Goal: Task Accomplishment & Management: Manage account settings

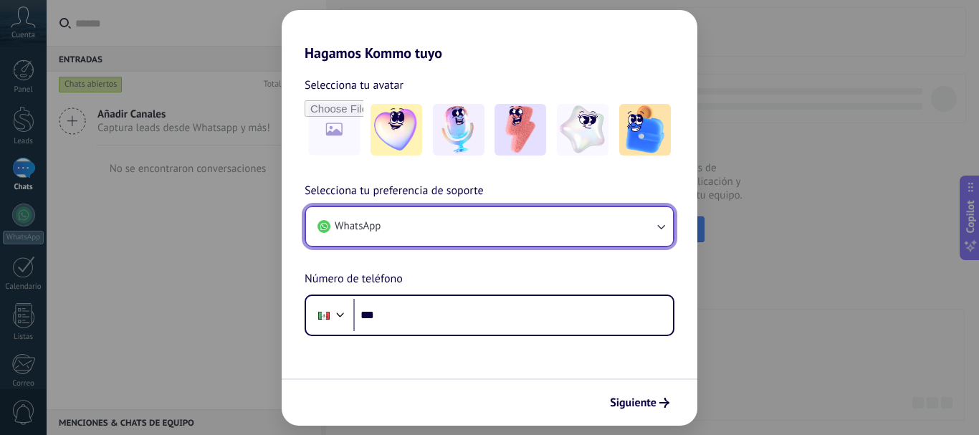
click at [418, 236] on button "WhatsApp" at bounding box center [489, 226] width 367 height 39
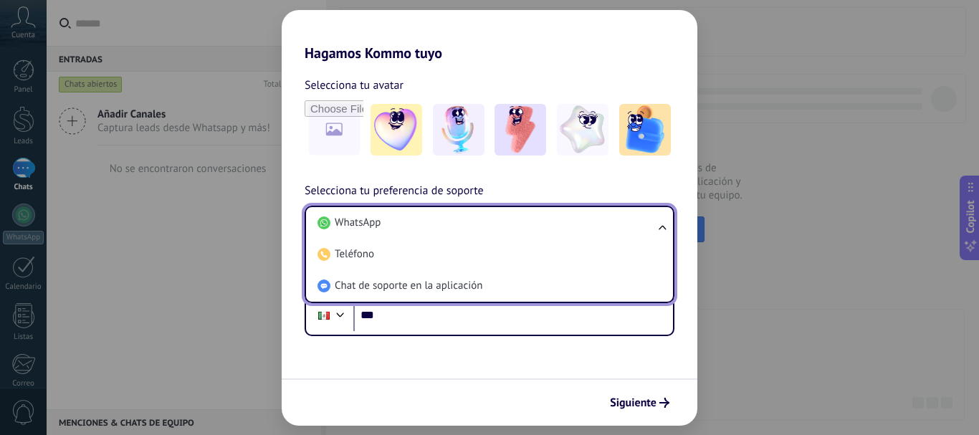
click at [418, 236] on li "WhatsApp" at bounding box center [487, 223] width 350 height 32
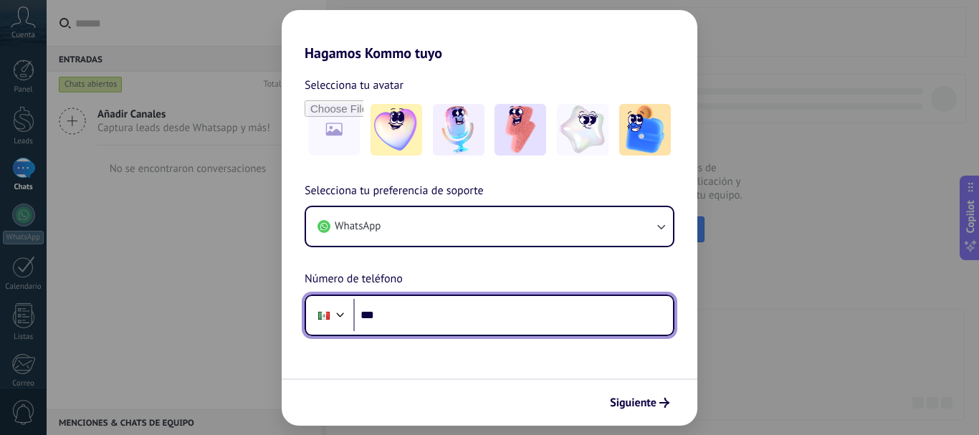
click at [413, 310] on input "***" at bounding box center [513, 315] width 320 height 33
type input "**********"
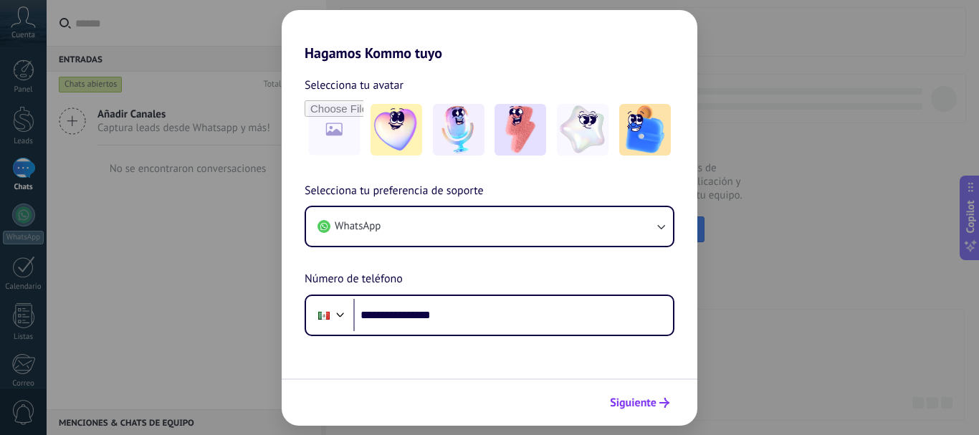
click at [637, 404] on span "Siguiente" at bounding box center [633, 403] width 47 height 10
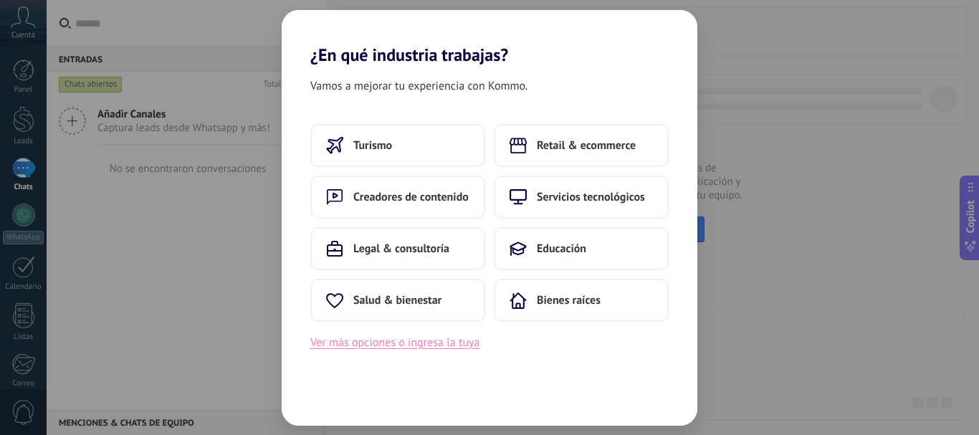
click at [469, 346] on button "Ver más opciones o ingresa la tuya" at bounding box center [394, 342] width 169 height 19
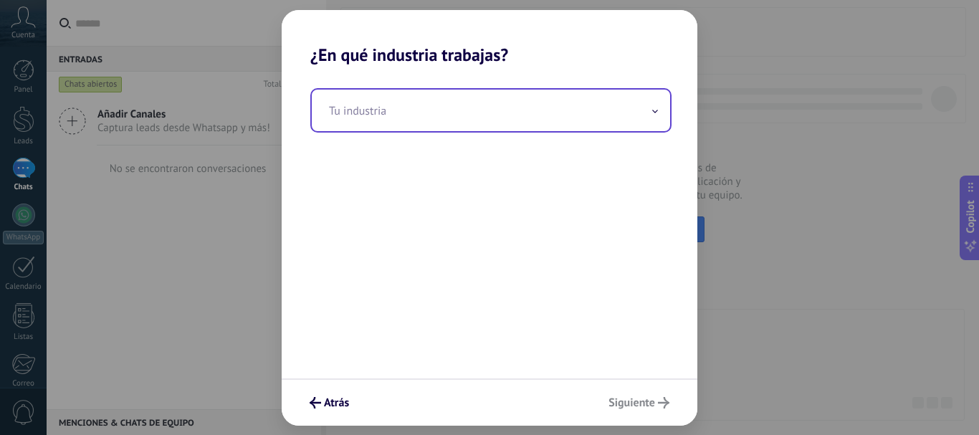
click at [407, 113] on input "text" at bounding box center [491, 111] width 358 height 42
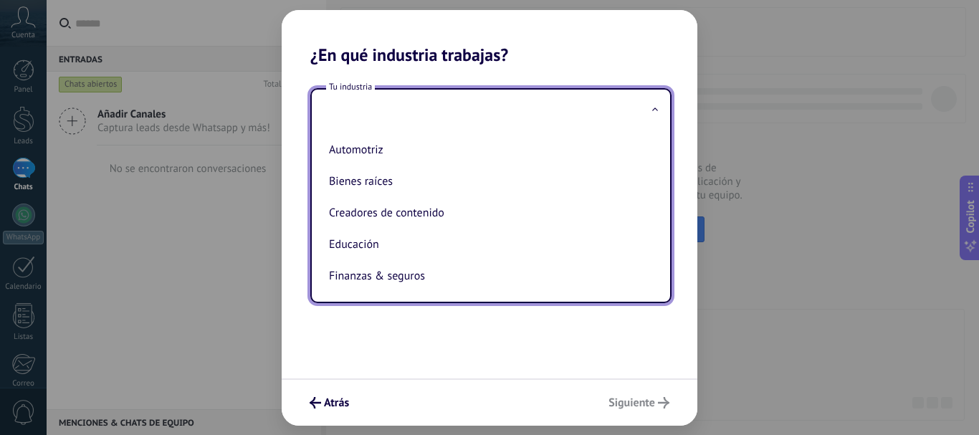
click at [498, 182] on li "Bienes raíces" at bounding box center [488, 182] width 330 height 32
type input "**********"
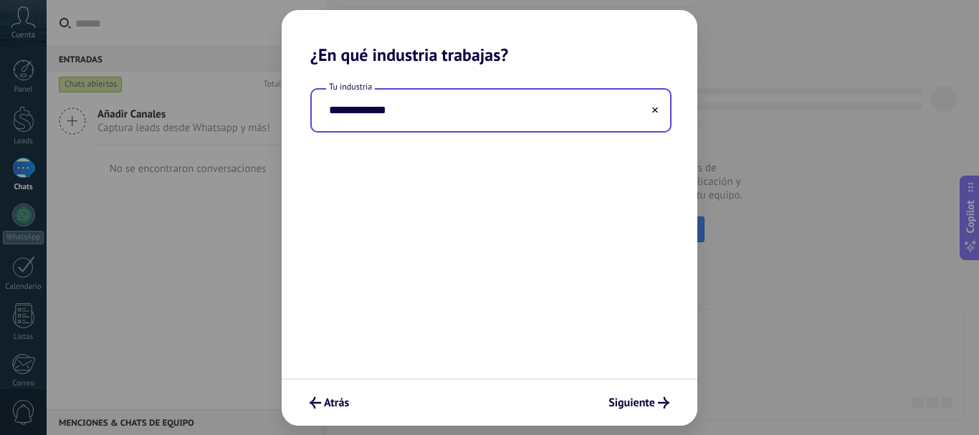
click at [654, 108] on icon at bounding box center [655, 110] width 6 height 6
click at [637, 113] on input "text" at bounding box center [491, 111] width 358 height 42
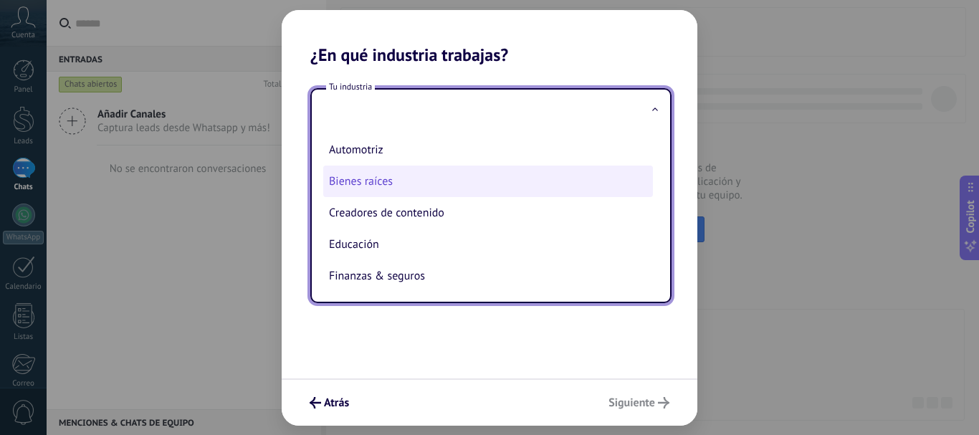
click at [465, 187] on li "Bienes raíces" at bounding box center [488, 182] width 330 height 32
type input "**********"
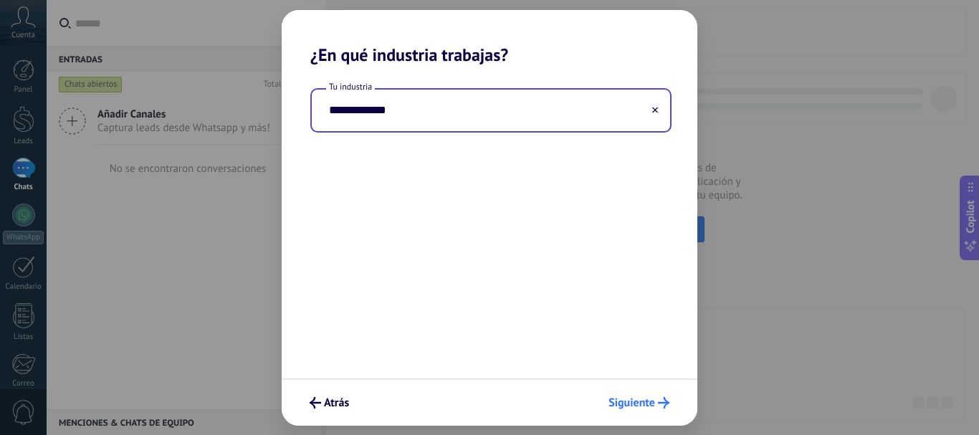
click at [639, 406] on span "Siguiente" at bounding box center [632, 403] width 47 height 10
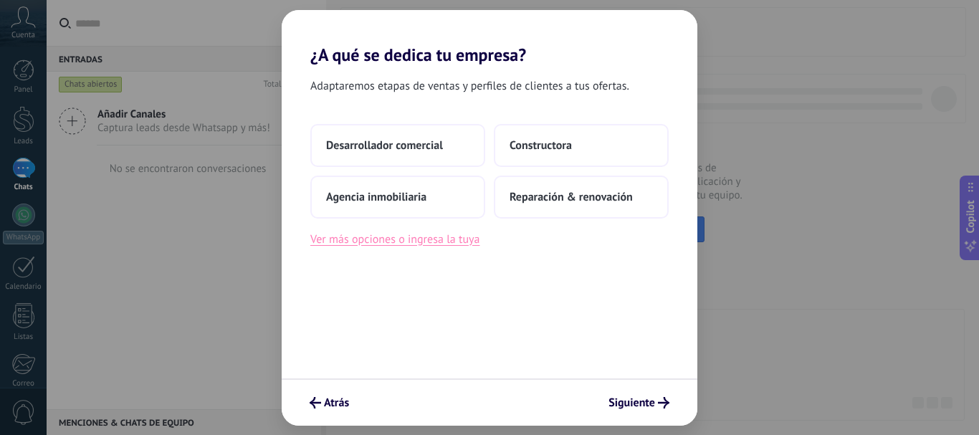
click at [439, 244] on button "Ver más opciones o ingresa la tuya" at bounding box center [394, 239] width 169 height 19
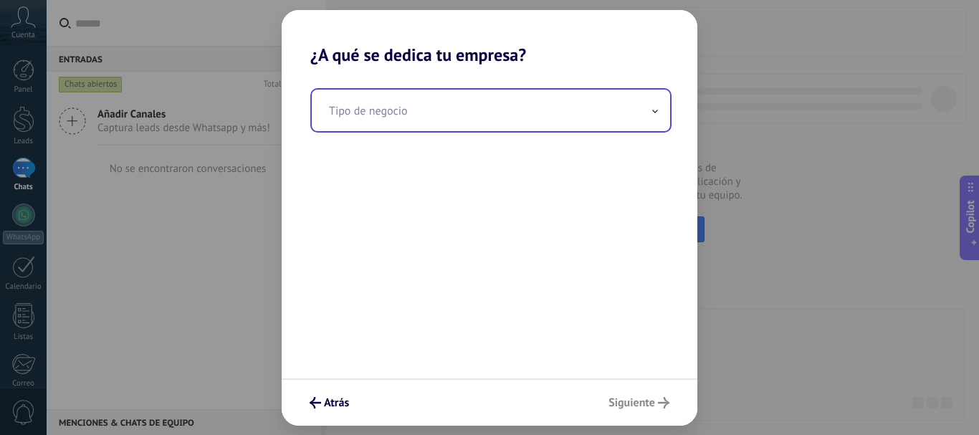
click at [471, 125] on input "text" at bounding box center [491, 111] width 358 height 42
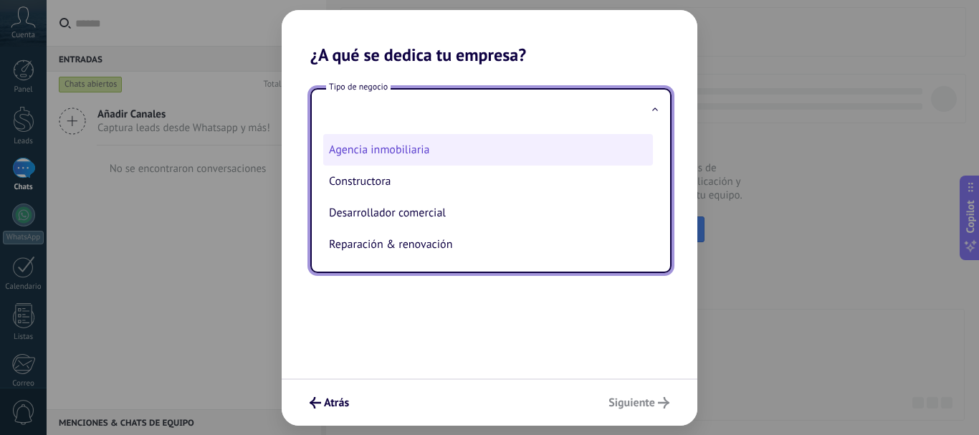
click at [485, 141] on li "Agencia inmobiliaria" at bounding box center [488, 150] width 330 height 32
type input "**********"
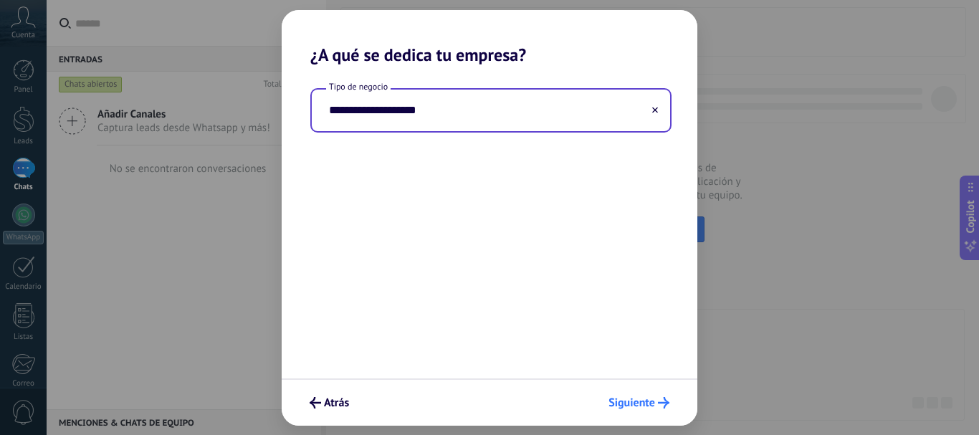
click at [634, 411] on button "Siguiente" at bounding box center [639, 403] width 74 height 24
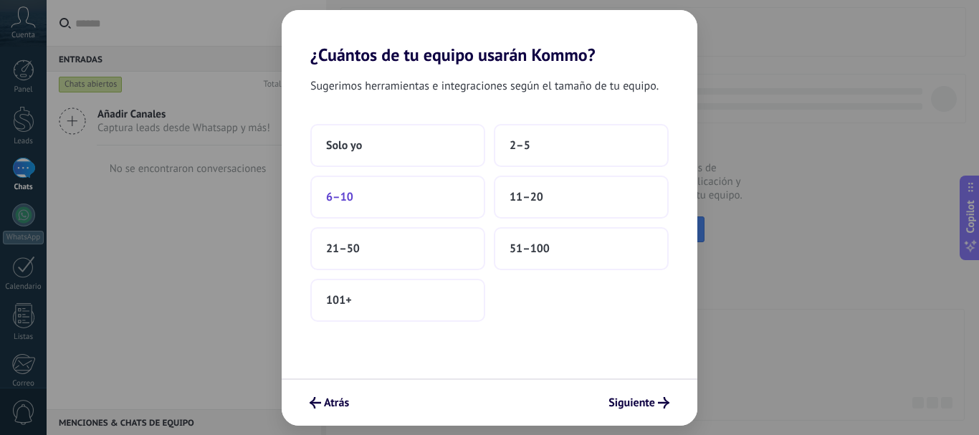
click at [398, 190] on button "6–10" at bounding box center [397, 197] width 175 height 43
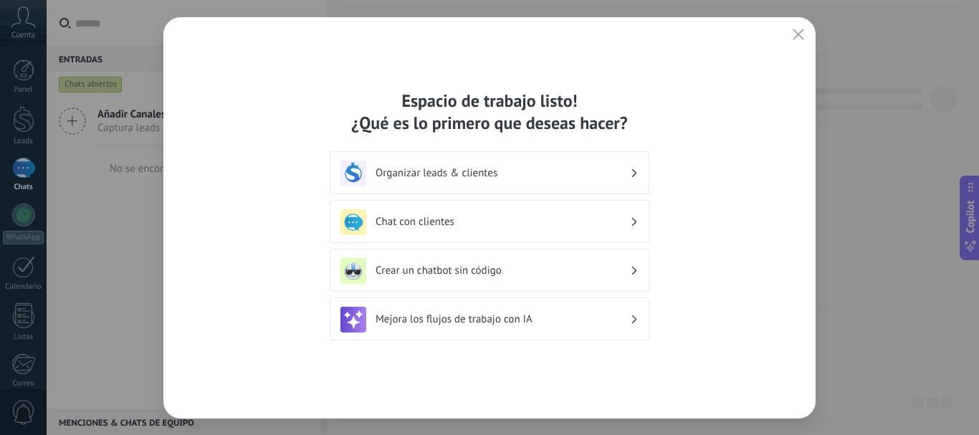
click at [591, 225] on h3 "Chat con clientes" at bounding box center [503, 222] width 254 height 14
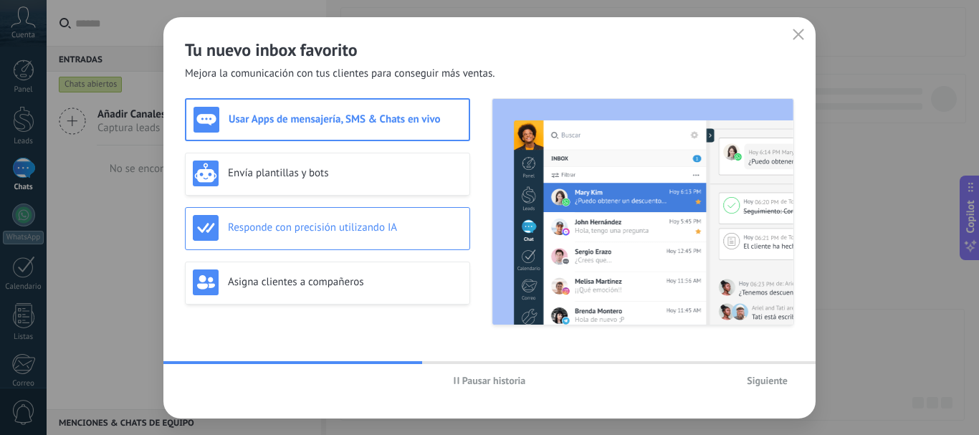
click at [392, 238] on div "Responde con precisión utilizando IA" at bounding box center [328, 228] width 270 height 26
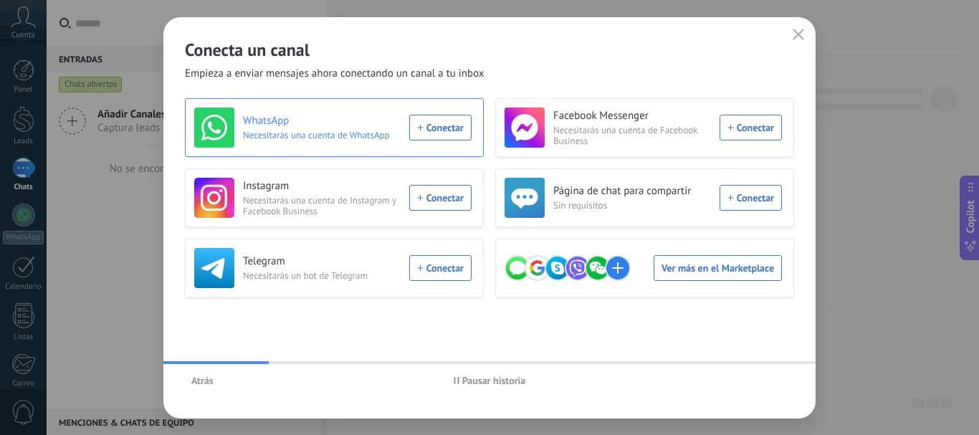
click at [447, 131] on div "WhatsApp Necesitarás una cuenta de WhatsApp Conectar" at bounding box center [332, 128] width 277 height 40
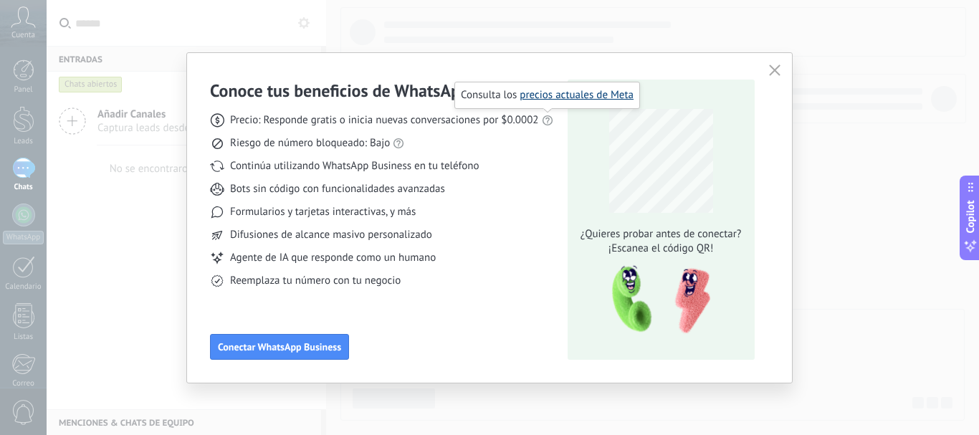
click at [563, 93] on link "precios actuales de Meta" at bounding box center [577, 95] width 114 height 14
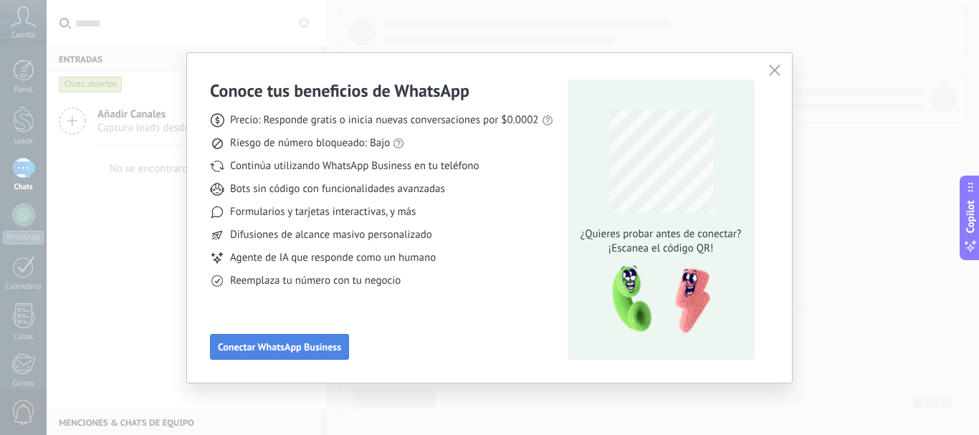
click at [305, 348] on span "Conectar WhatsApp Business" at bounding box center [279, 347] width 123 height 10
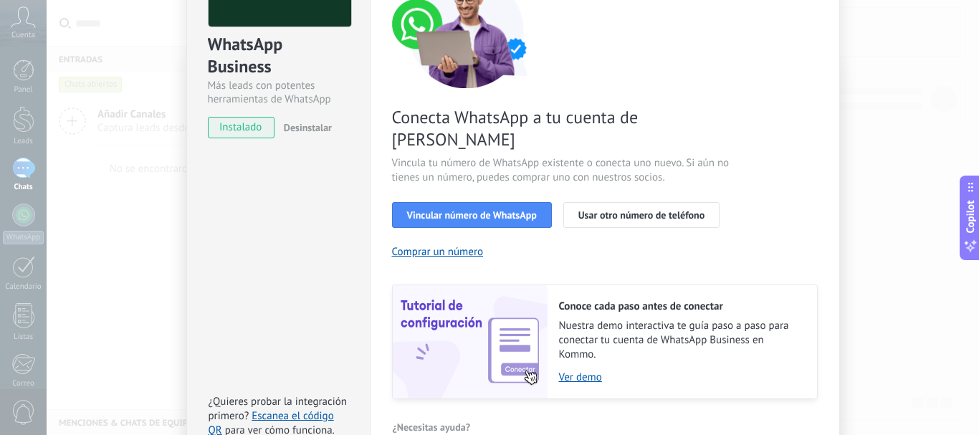
scroll to position [143, 0]
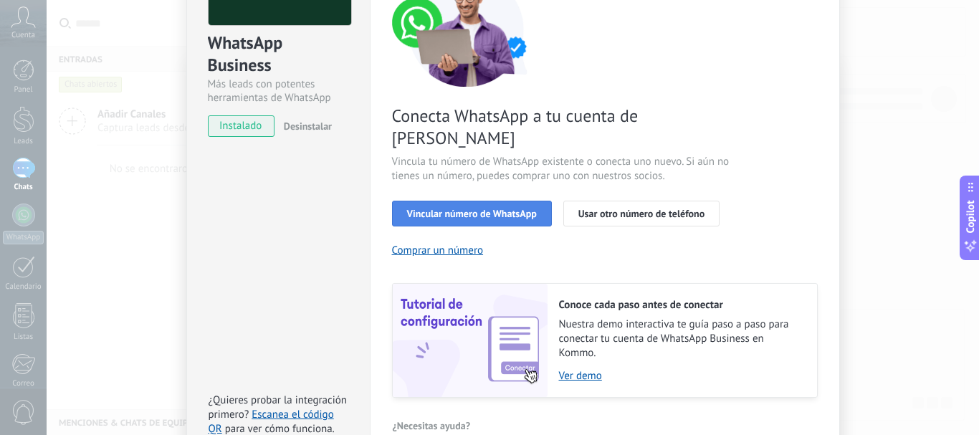
click at [507, 209] on span "Vincular número de WhatsApp" at bounding box center [472, 214] width 130 height 10
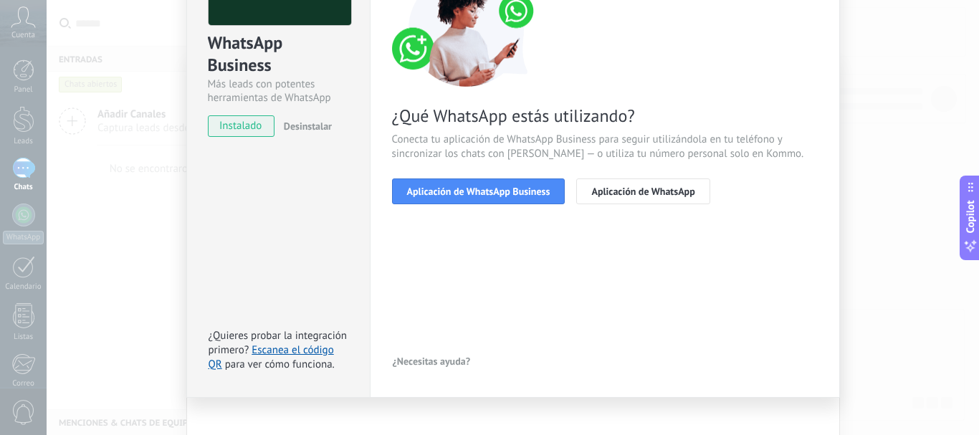
scroll to position [72, 0]
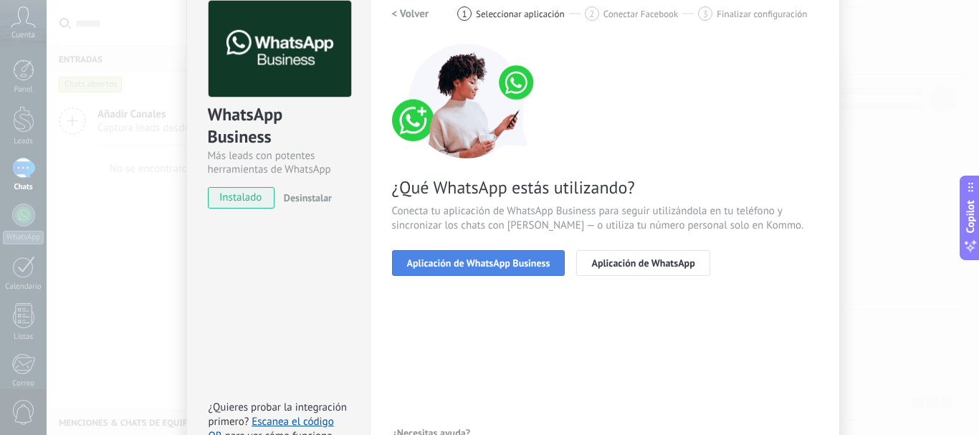
click at [490, 268] on span "Aplicación de WhatsApp Business" at bounding box center [478, 263] width 143 height 10
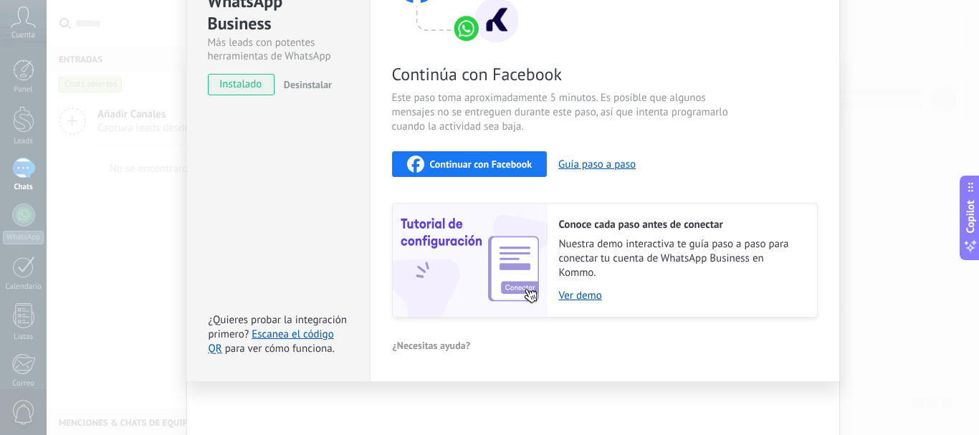
scroll to position [42, 0]
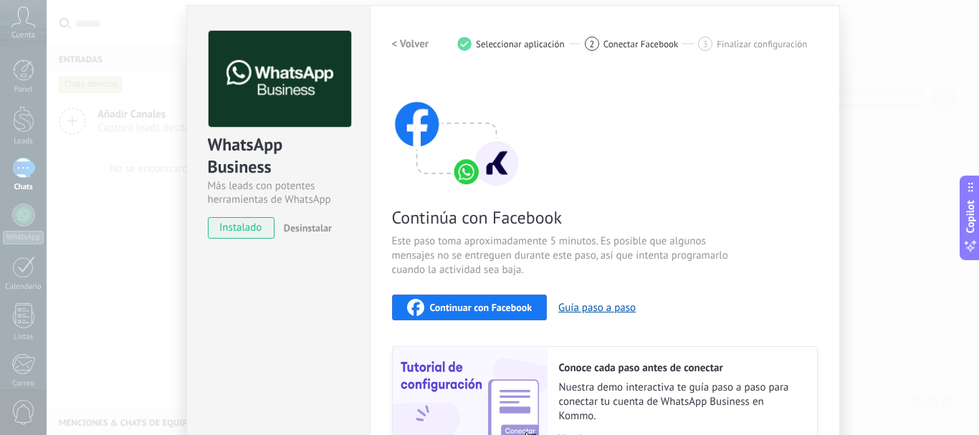
click at [458, 303] on span "Continuar con Facebook" at bounding box center [481, 307] width 103 height 10
click at [467, 302] on span "Continuar con Facebook" at bounding box center [481, 307] width 103 height 10
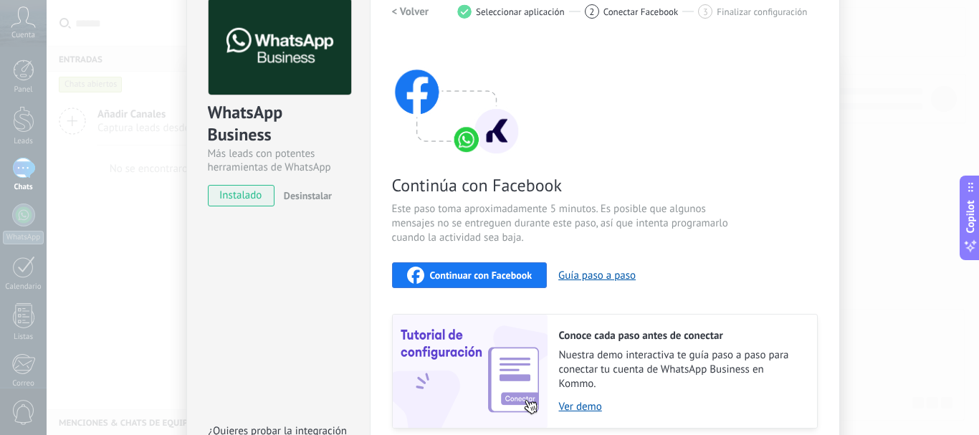
scroll to position [185, 0]
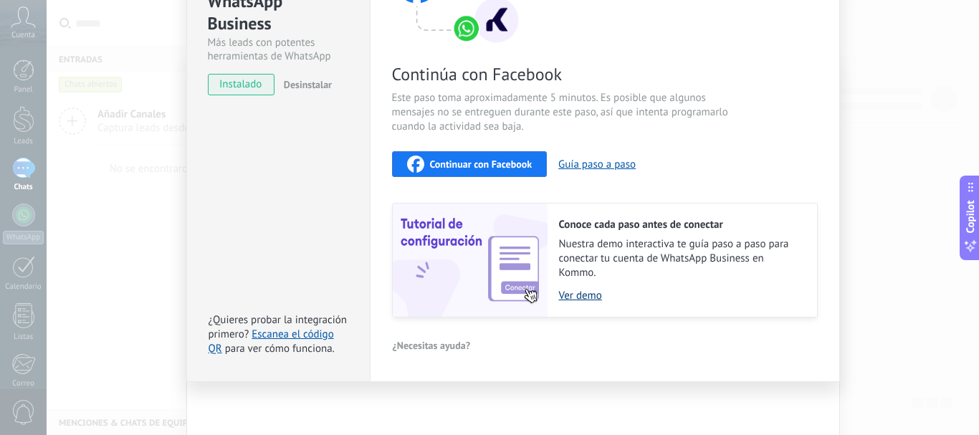
click at [574, 294] on link "Ver demo" at bounding box center [681, 296] width 244 height 14
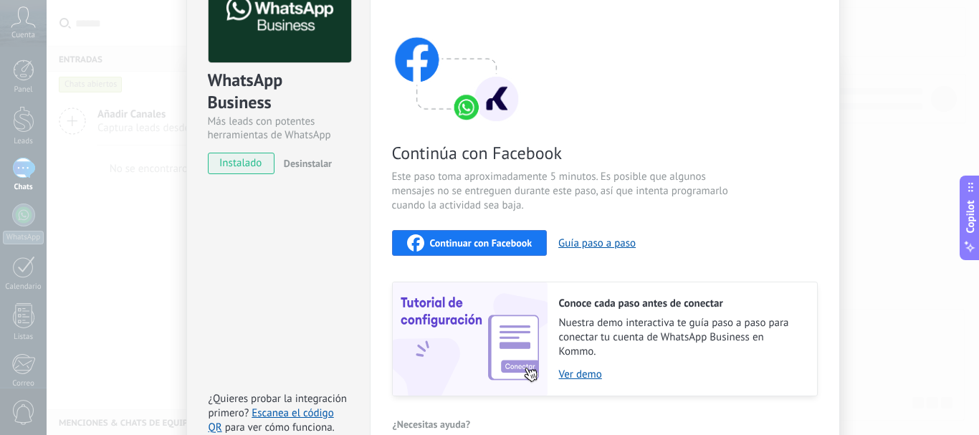
scroll to position [0, 0]
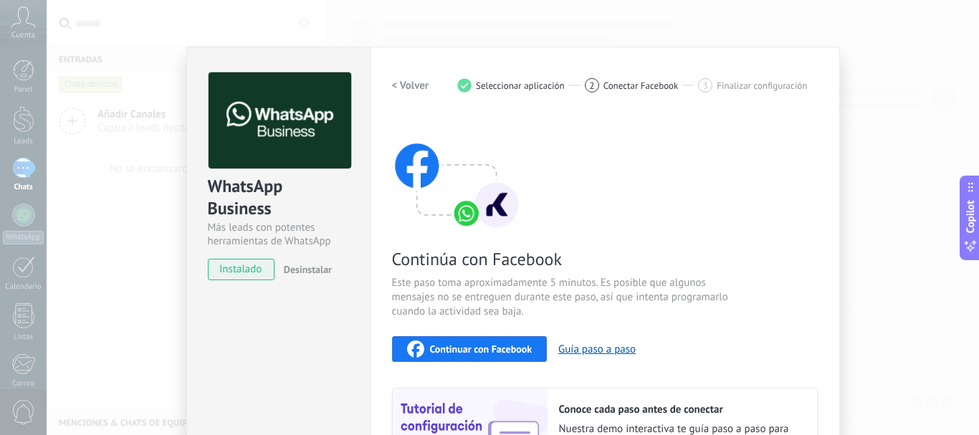
click at [849, 69] on div "WhatsApp Business Más leads con potentes herramientas de WhatsApp instalado Des…" at bounding box center [513, 217] width 933 height 435
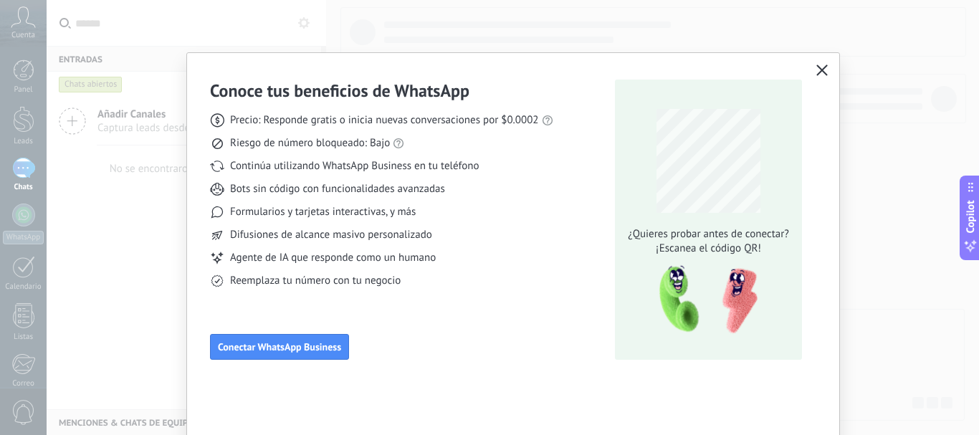
click at [825, 70] on icon "button" at bounding box center [821, 70] width 11 height 11
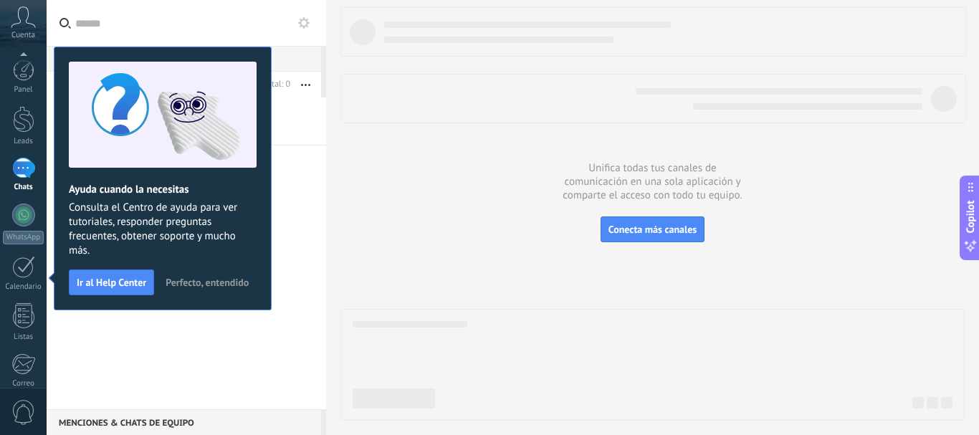
scroll to position [161, 0]
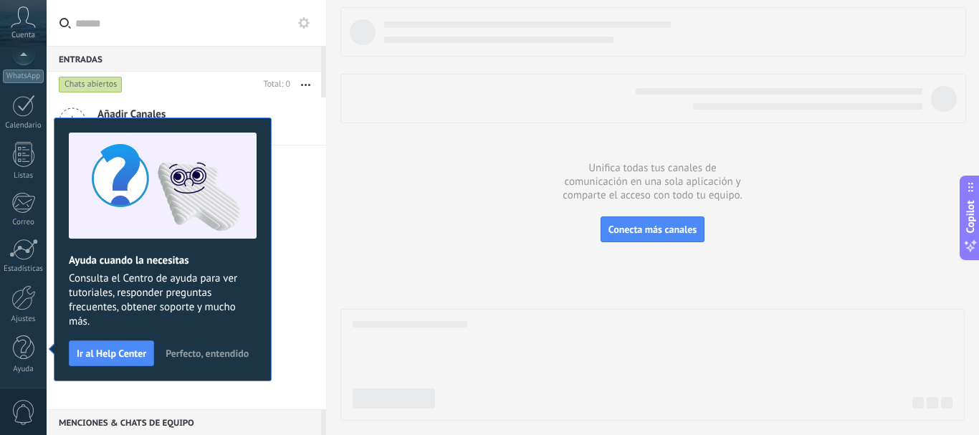
click at [201, 355] on span "Perfecto, entendido" at bounding box center [207, 353] width 83 height 10
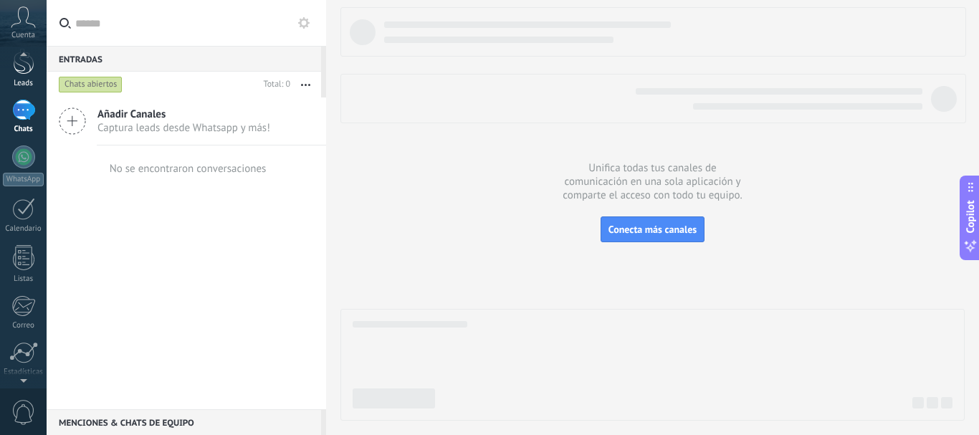
scroll to position [0, 0]
click at [22, 20] on icon at bounding box center [23, 17] width 25 height 22
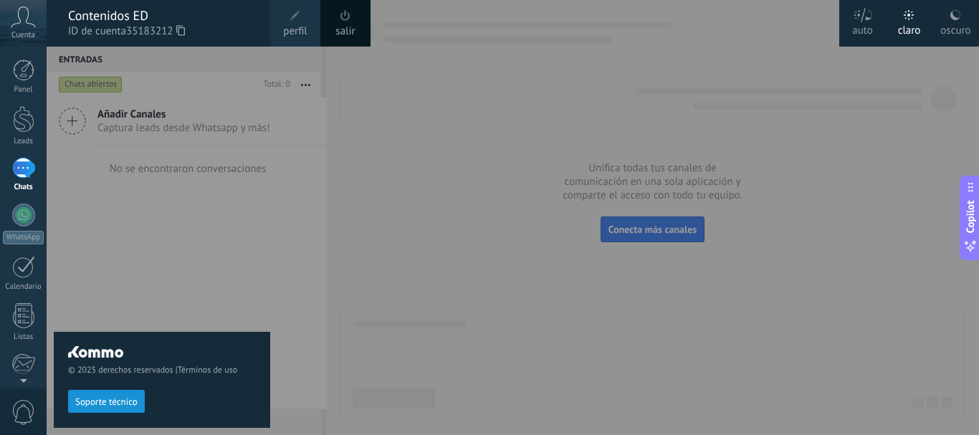
click at [348, 28] on link "salir" at bounding box center [344, 32] width 19 height 16
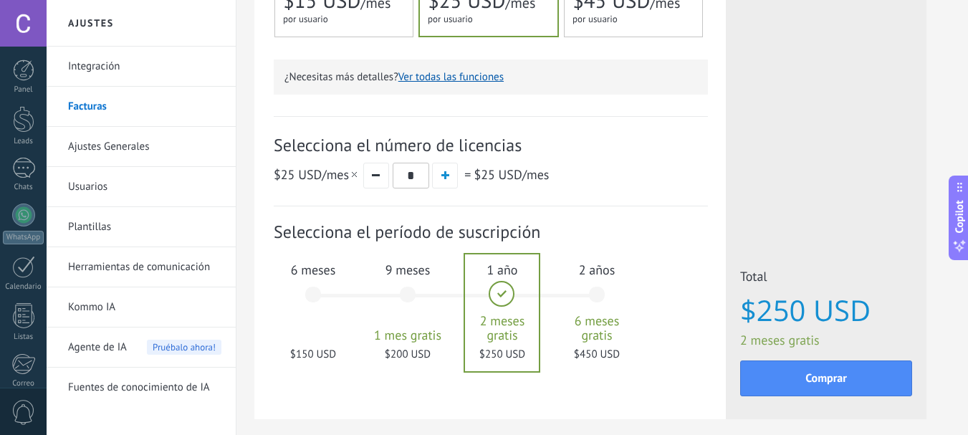
scroll to position [411, 0]
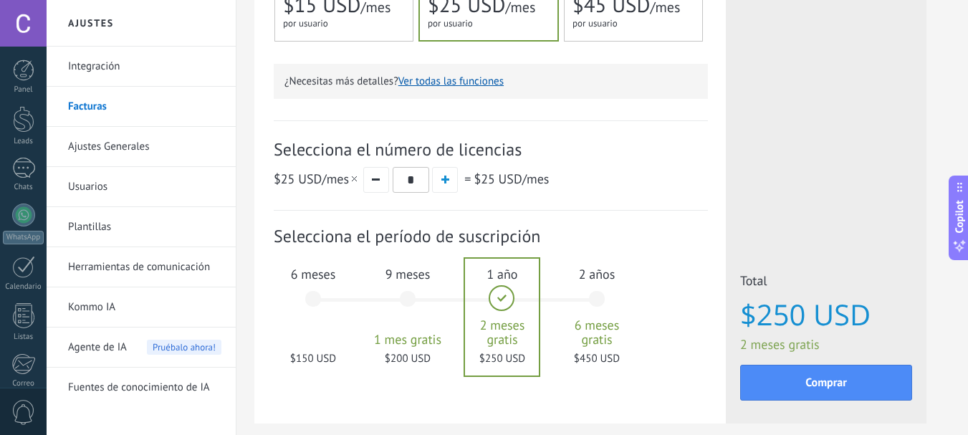
click at [312, 280] on span "6 meses" at bounding box center [313, 274] width 77 height 16
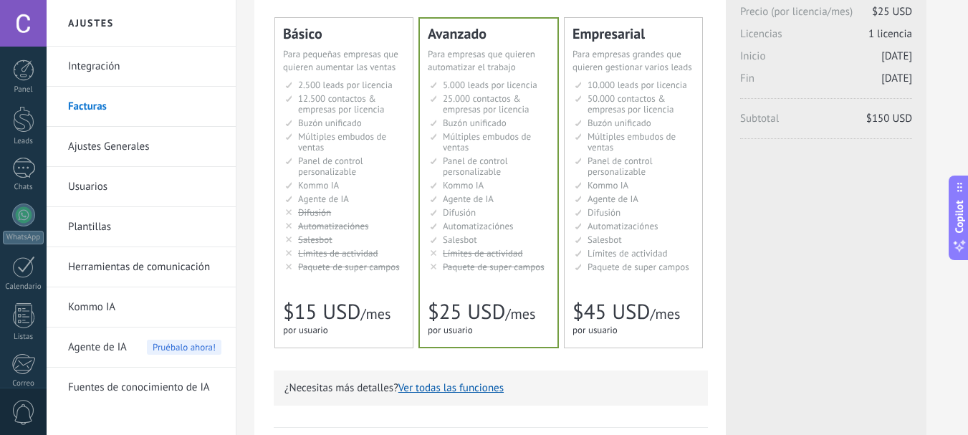
scroll to position [0, 0]
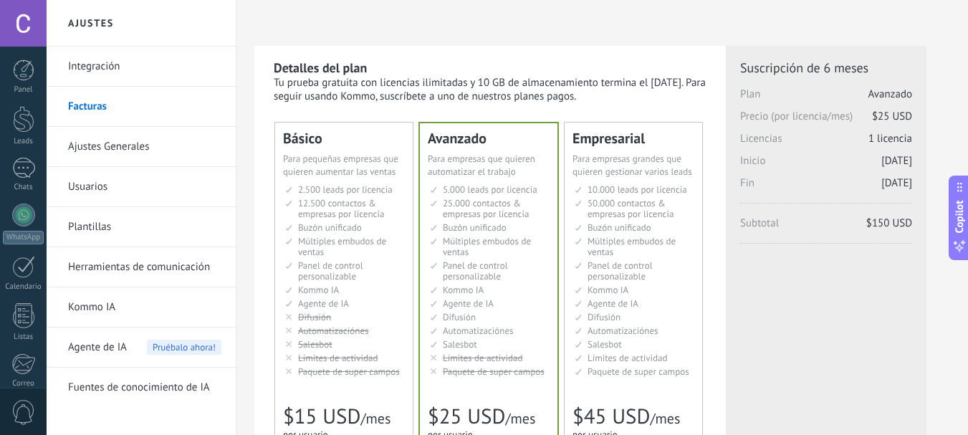
click at [295, 194] on li "2.500 сделок на место 2.500 leads per seat 2.500 leads por licencia 添加线索和联系人 2.…" at bounding box center [345, 189] width 120 height 11
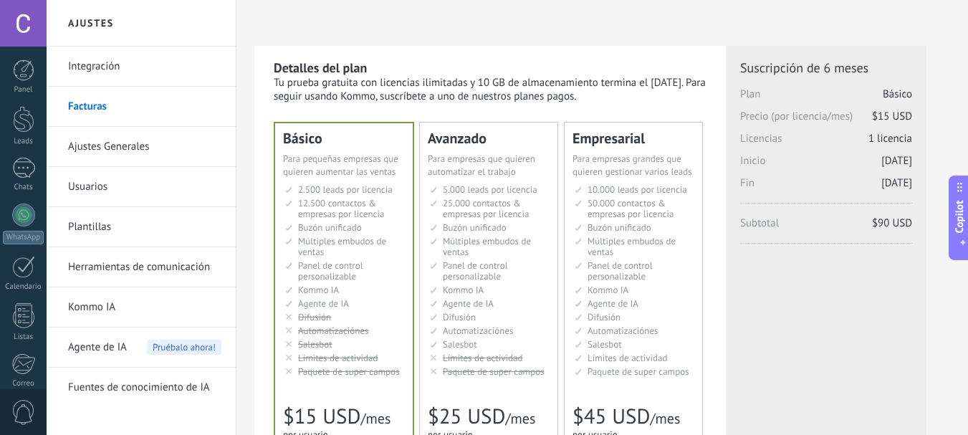
click at [117, 69] on link "Integración" at bounding box center [144, 67] width 153 height 40
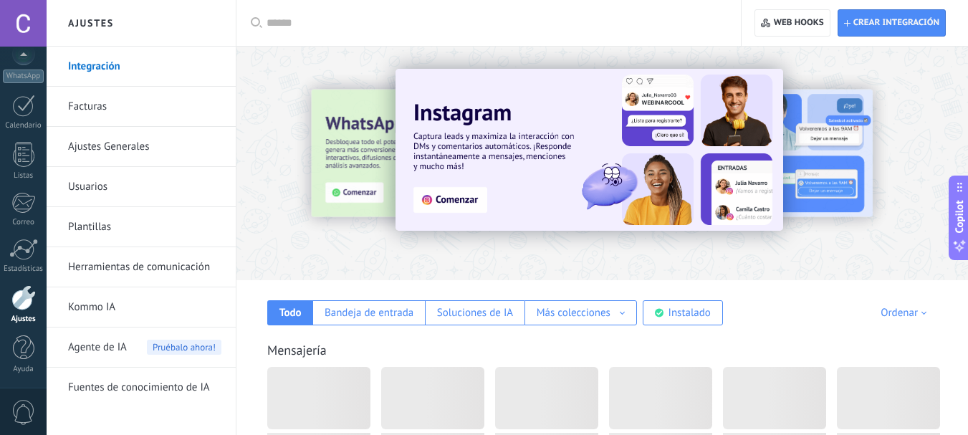
scroll to position [277, 0]
